Goal: Information Seeking & Learning: Find specific fact

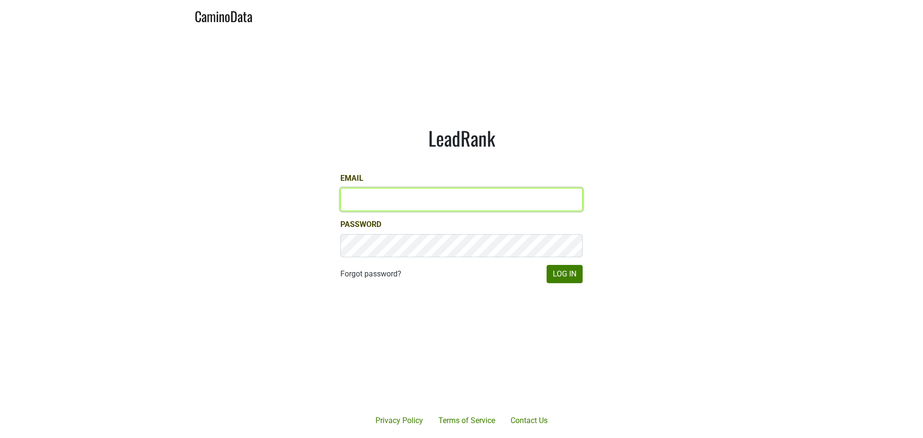
click at [528, 200] on input "Email" at bounding box center [461, 199] width 242 height 23
click at [565, 437] on com-1password-button at bounding box center [461, 438] width 923 height 0
type input "[EMAIL_ADDRESS][DOMAIN_NAME]"
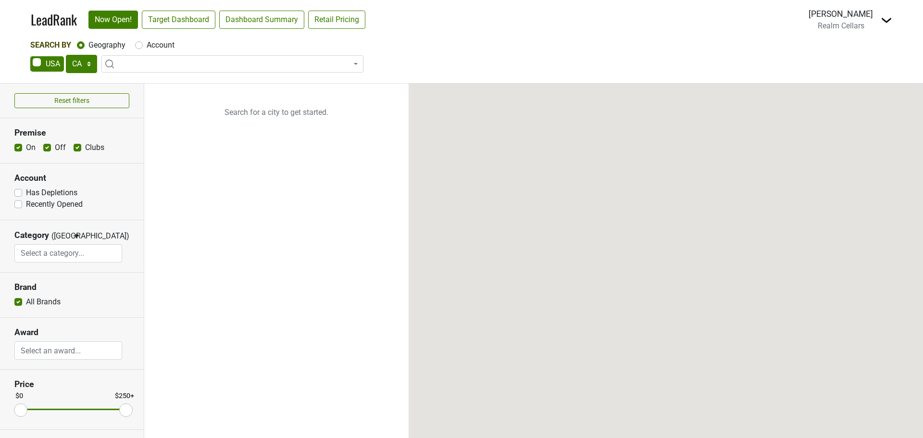
select select "CA"
select select
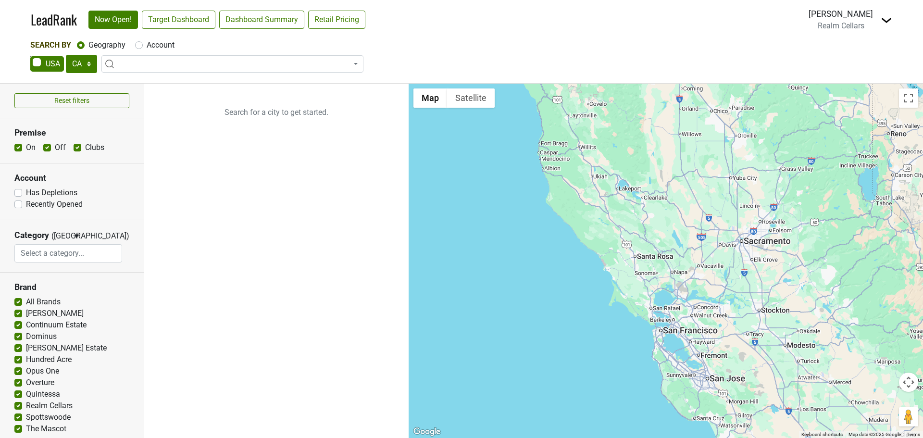
click at [197, 63] on span at bounding box center [232, 63] width 262 height 17
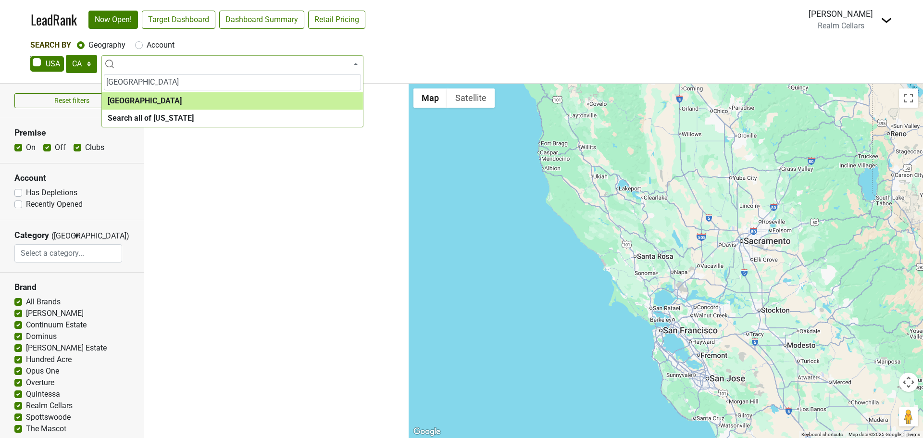
type input "[GEOGRAPHIC_DATA]"
select select "1132"
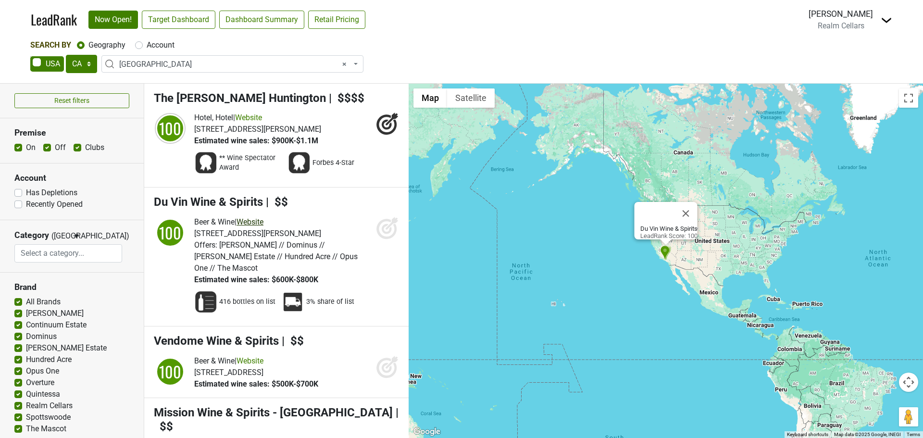
click at [257, 224] on link "Website" at bounding box center [249, 221] width 27 height 9
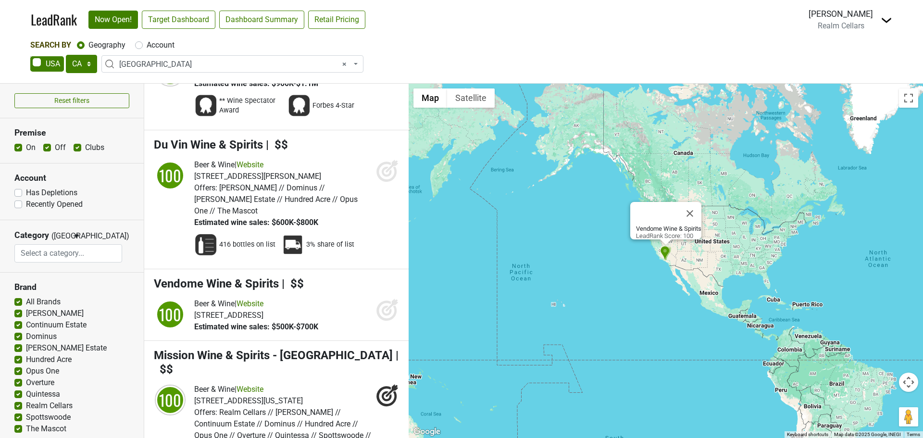
scroll to position [58, 0]
click at [260, 302] on link "Website" at bounding box center [249, 302] width 27 height 9
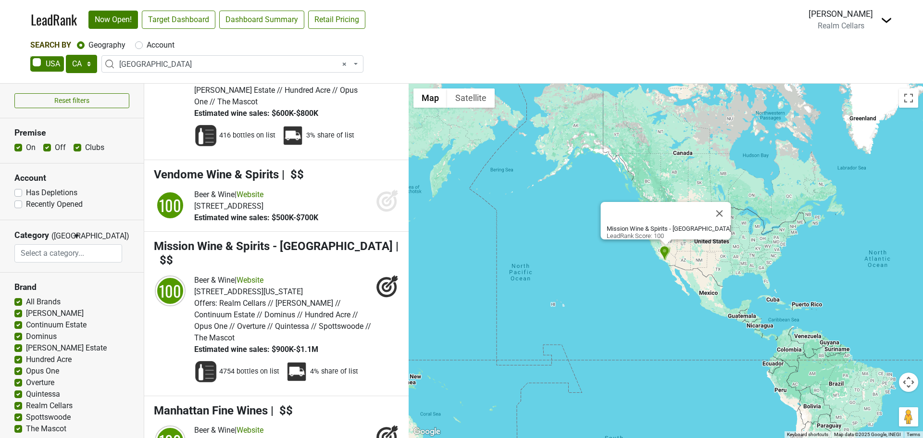
scroll to position [167, 0]
click at [261, 275] on link "Website" at bounding box center [249, 279] width 27 height 9
